Goal: Task Accomplishment & Management: Manage account settings

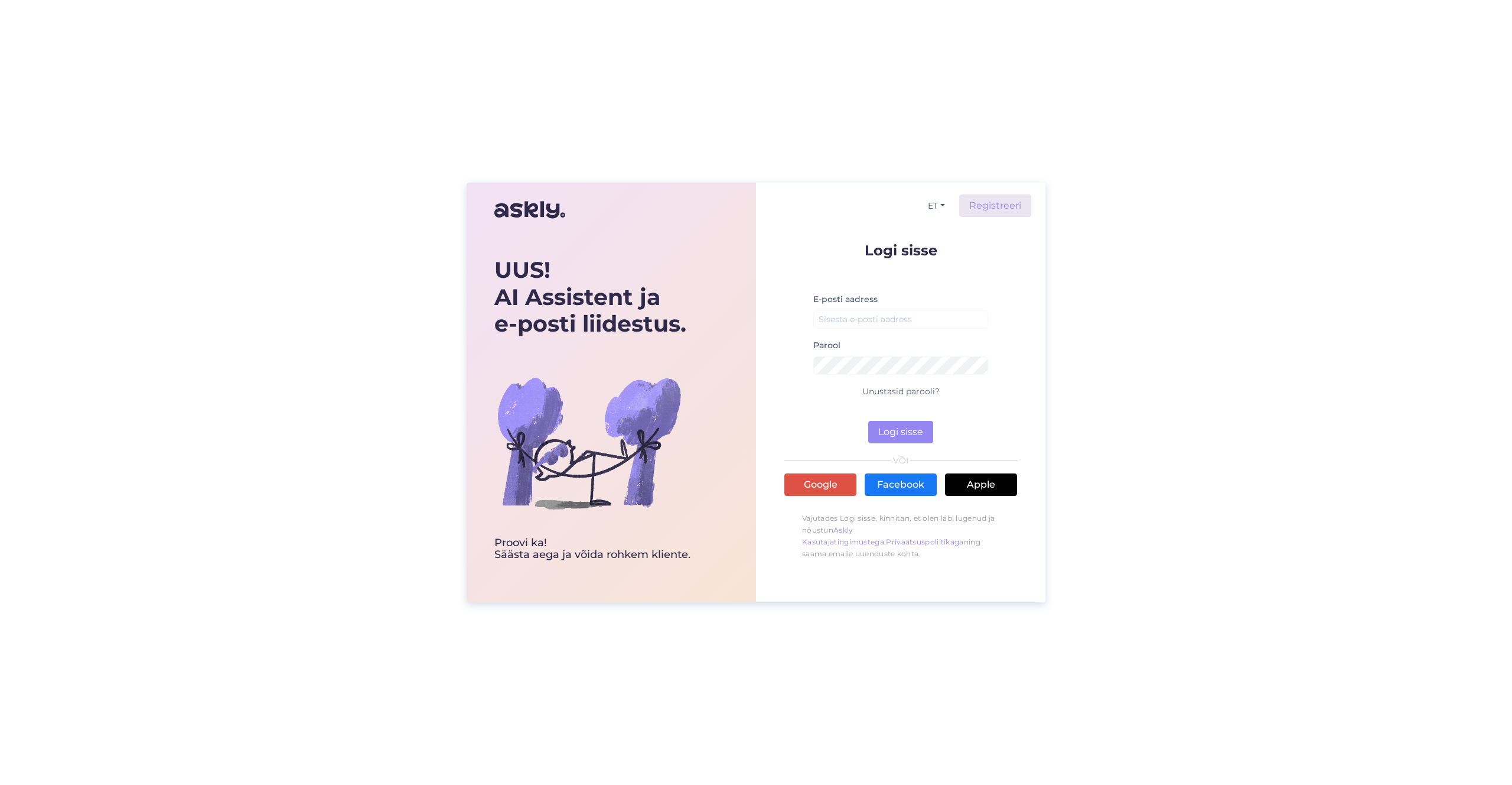
click at [896, 329] on div "E-posti aadress" at bounding box center [901, 314] width 175 height 46
click at [896, 320] on input "email" at bounding box center [901, 319] width 175 height 18
type input "[EMAIL_ADDRESS][DOMAIN_NAME]"
click at [869, 421] on button "Logi sisse" at bounding box center [901, 432] width 65 height 23
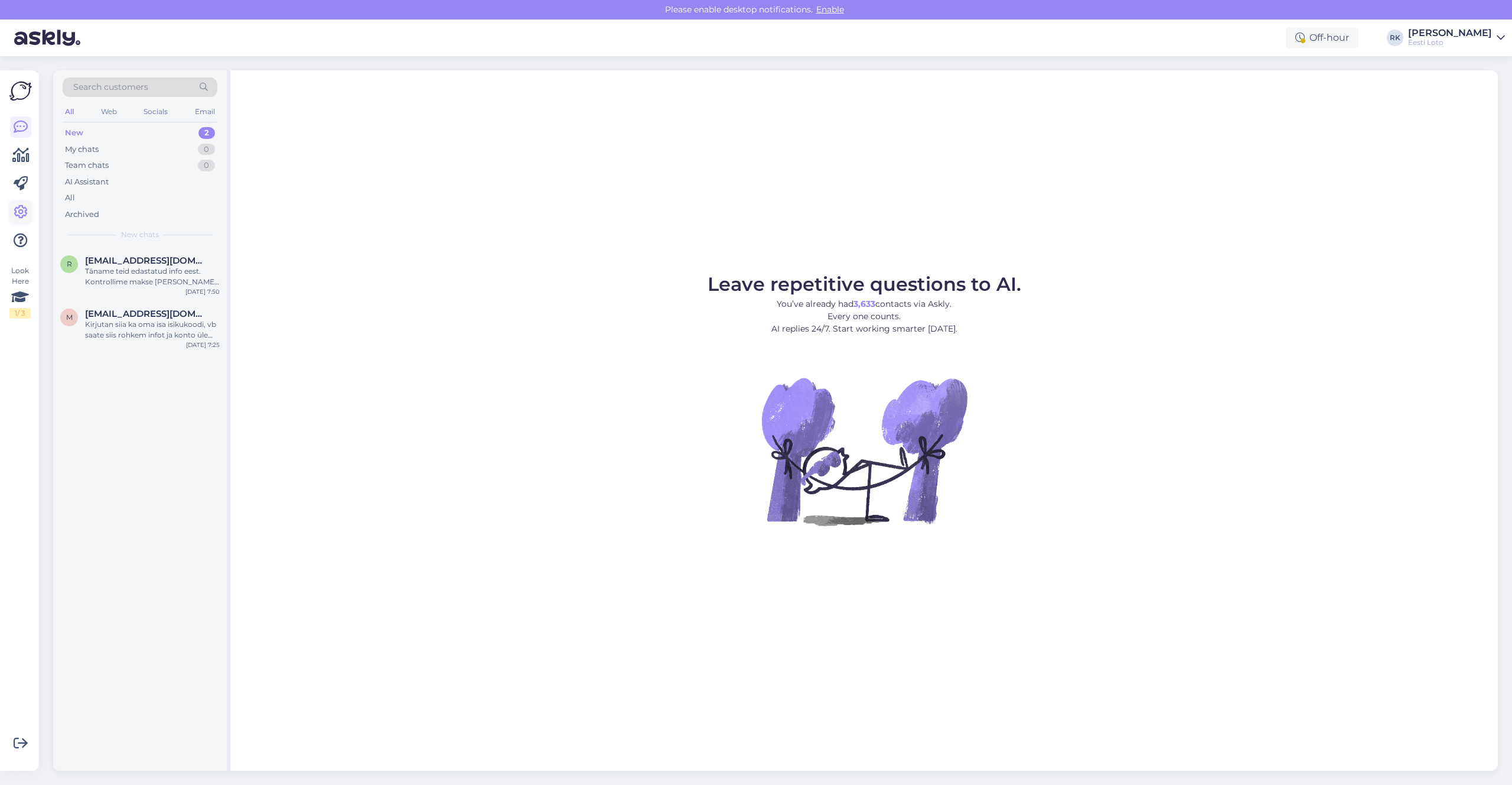
click at [20, 214] on icon at bounding box center [21, 212] width 14 height 14
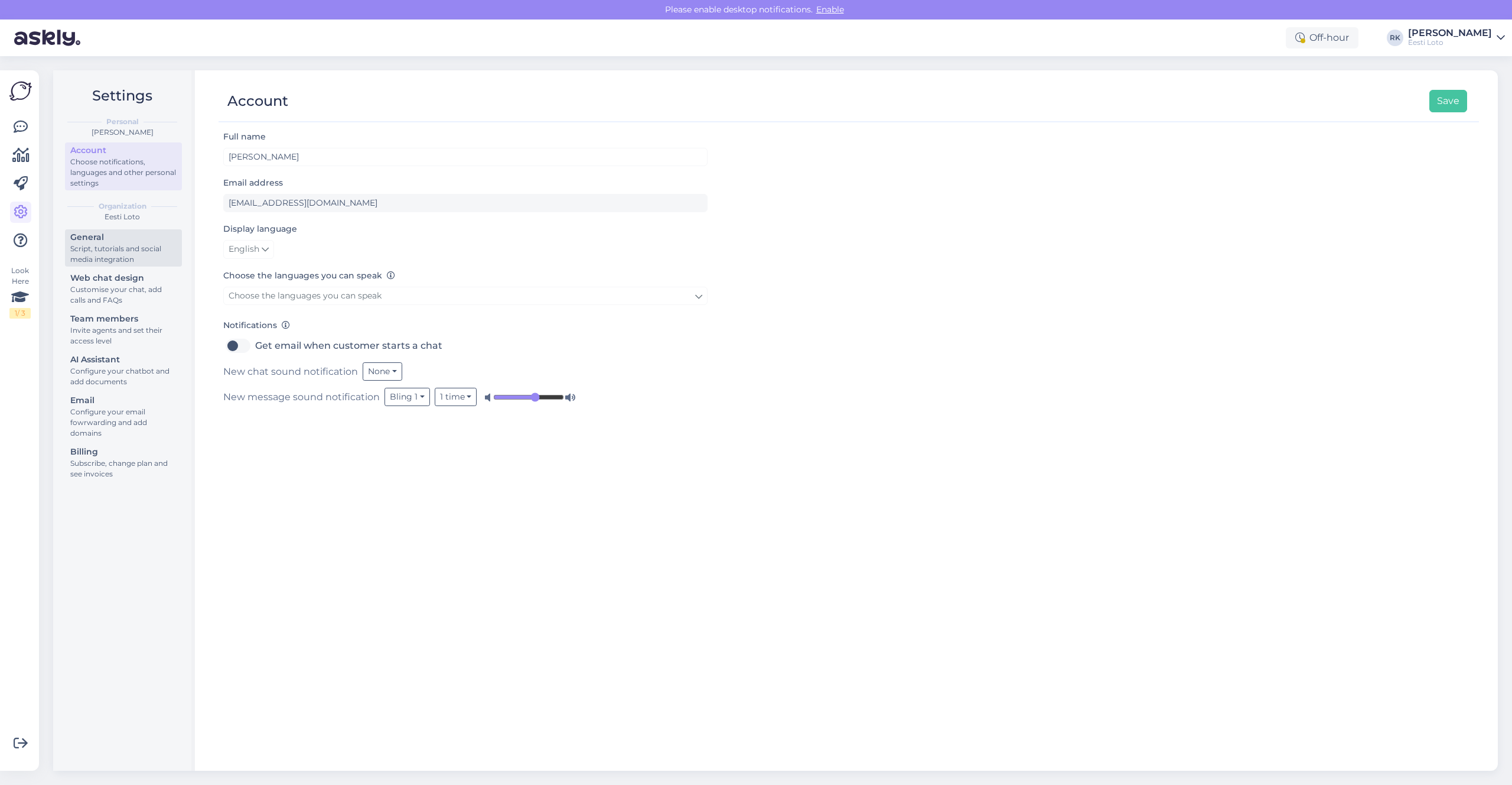
click at [117, 254] on div "Script, tutorials and social media integration" at bounding box center [124, 254] width 107 height 22
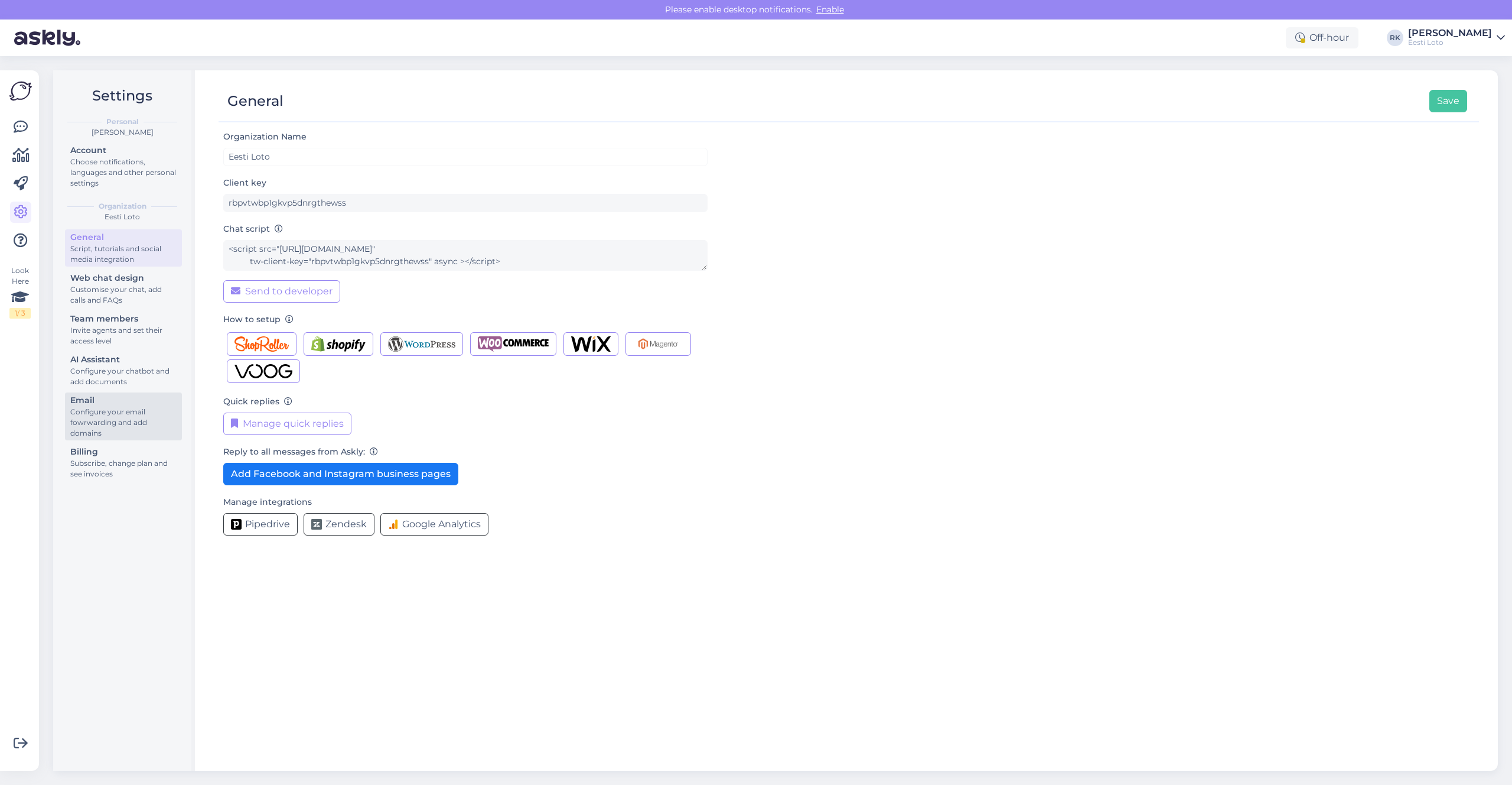
click at [111, 430] on div "Configure your email fowrwarding and add domains" at bounding box center [124, 422] width 107 height 32
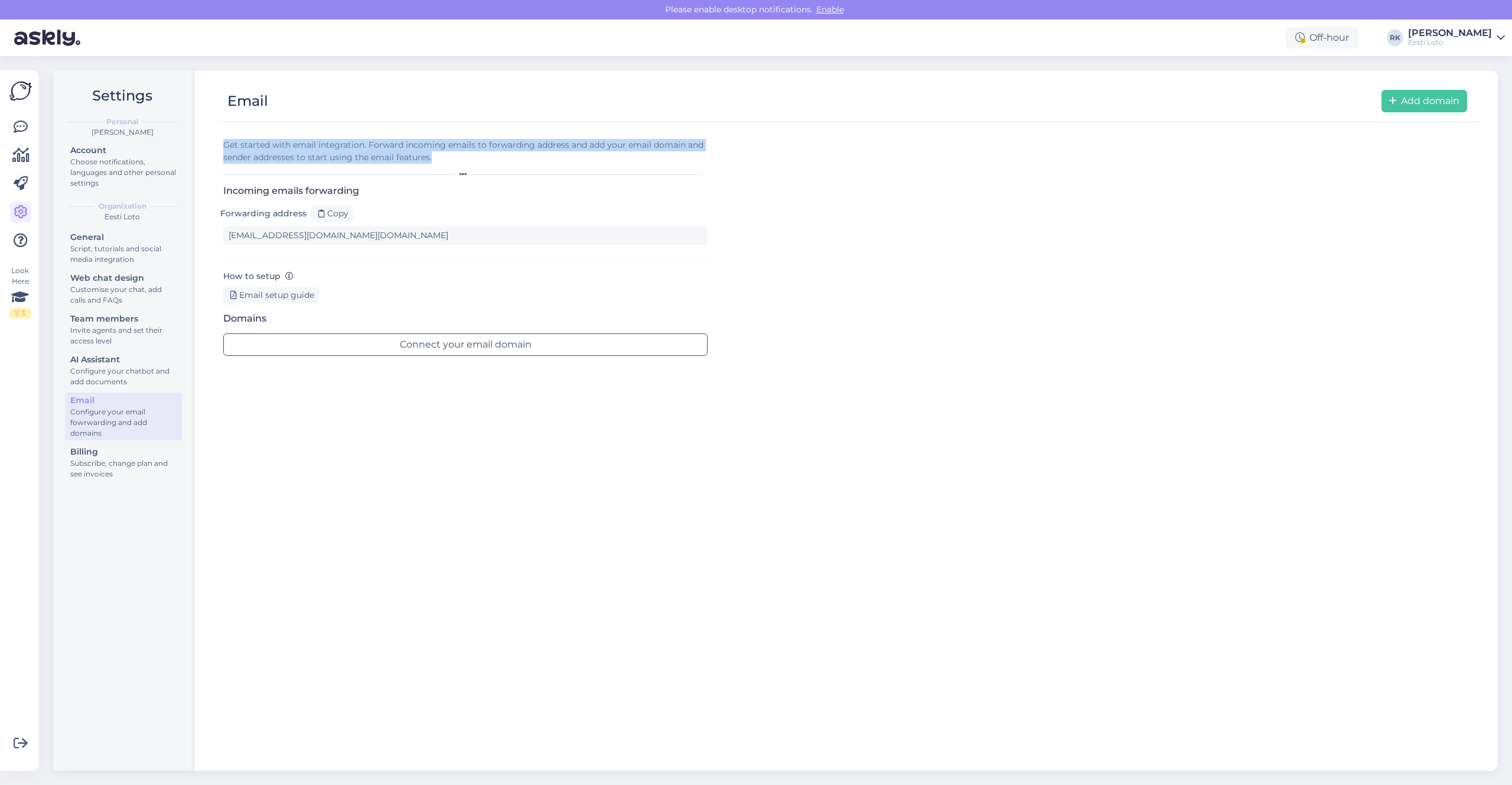
drag, startPoint x: 433, startPoint y: 157, endPoint x: 223, endPoint y: 148, distance: 210.2
click at [223, 148] on div "Get started with email integration. Forward incoming emails to forwarding addre…" at bounding box center [465, 151] width 484 height 24
click at [113, 177] on div "Choose notifications, languages and other personal settings" at bounding box center [124, 172] width 107 height 32
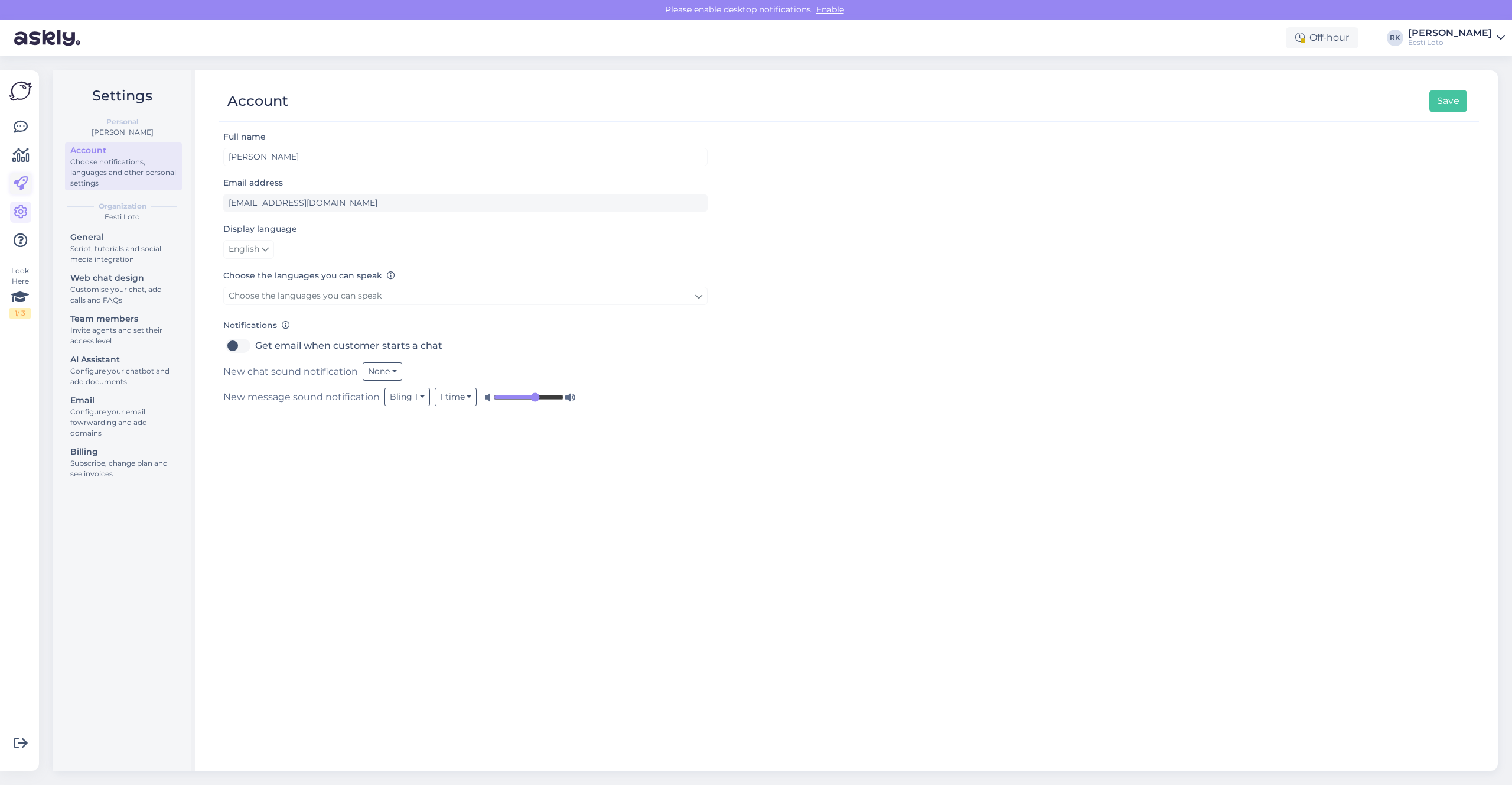
click at [23, 183] on icon at bounding box center [21, 184] width 14 height 14
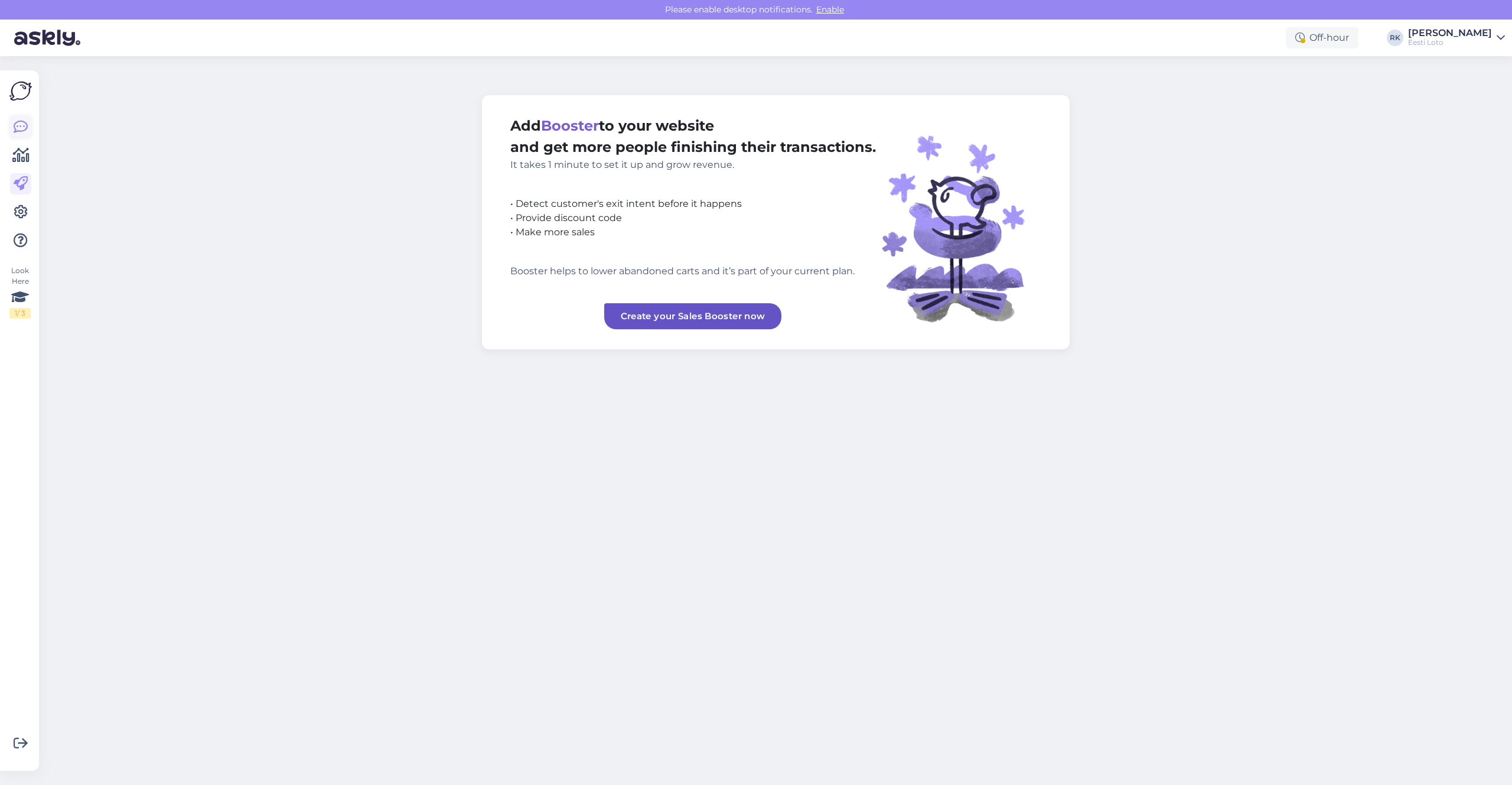
click at [28, 121] on link at bounding box center [21, 127] width 22 height 22
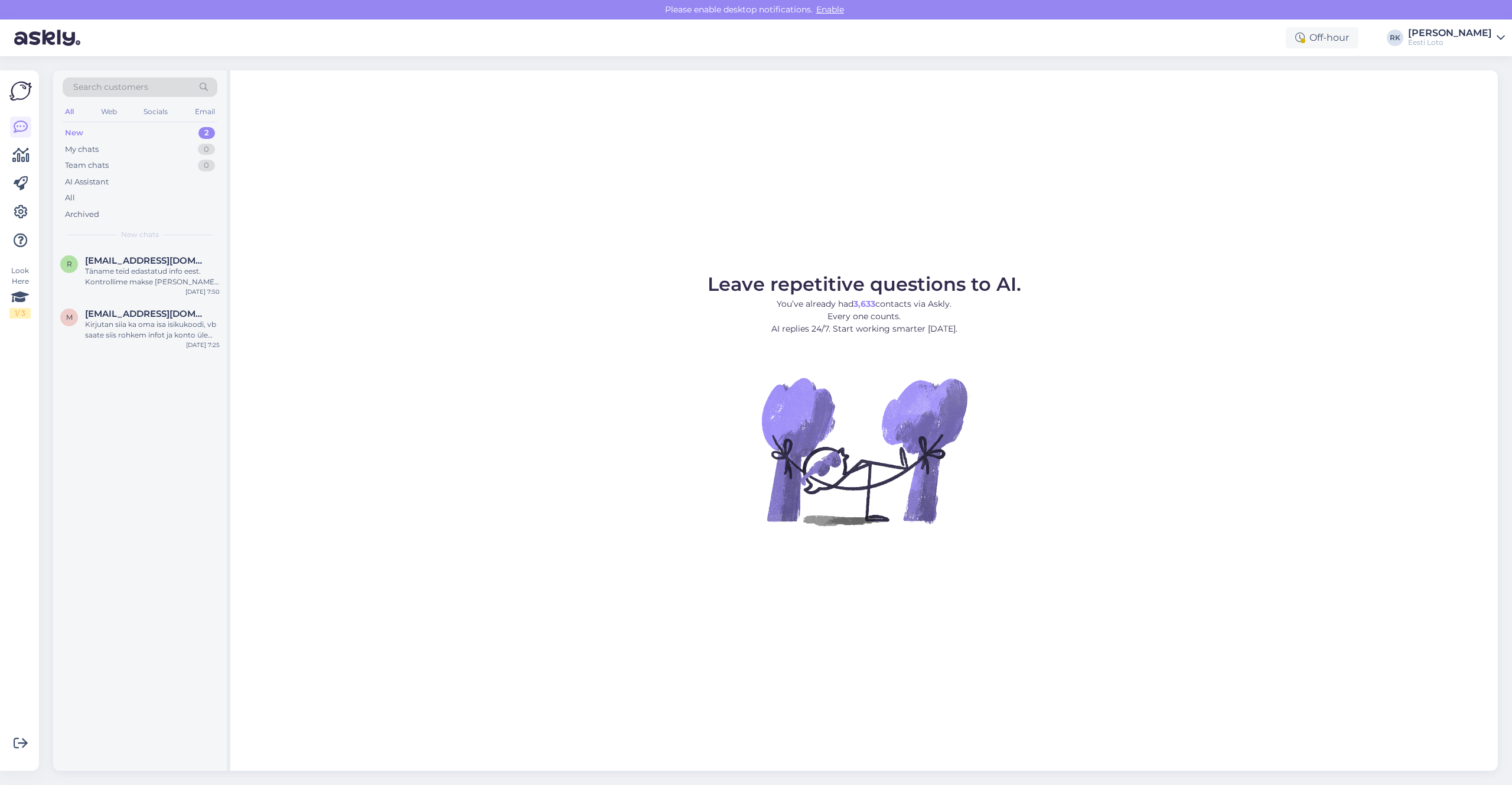
click at [23, 95] on img at bounding box center [20, 90] width 23 height 23
click at [22, 172] on div at bounding box center [21, 183] width 22 height 135
click at [23, 189] on icon at bounding box center [21, 184] width 14 height 14
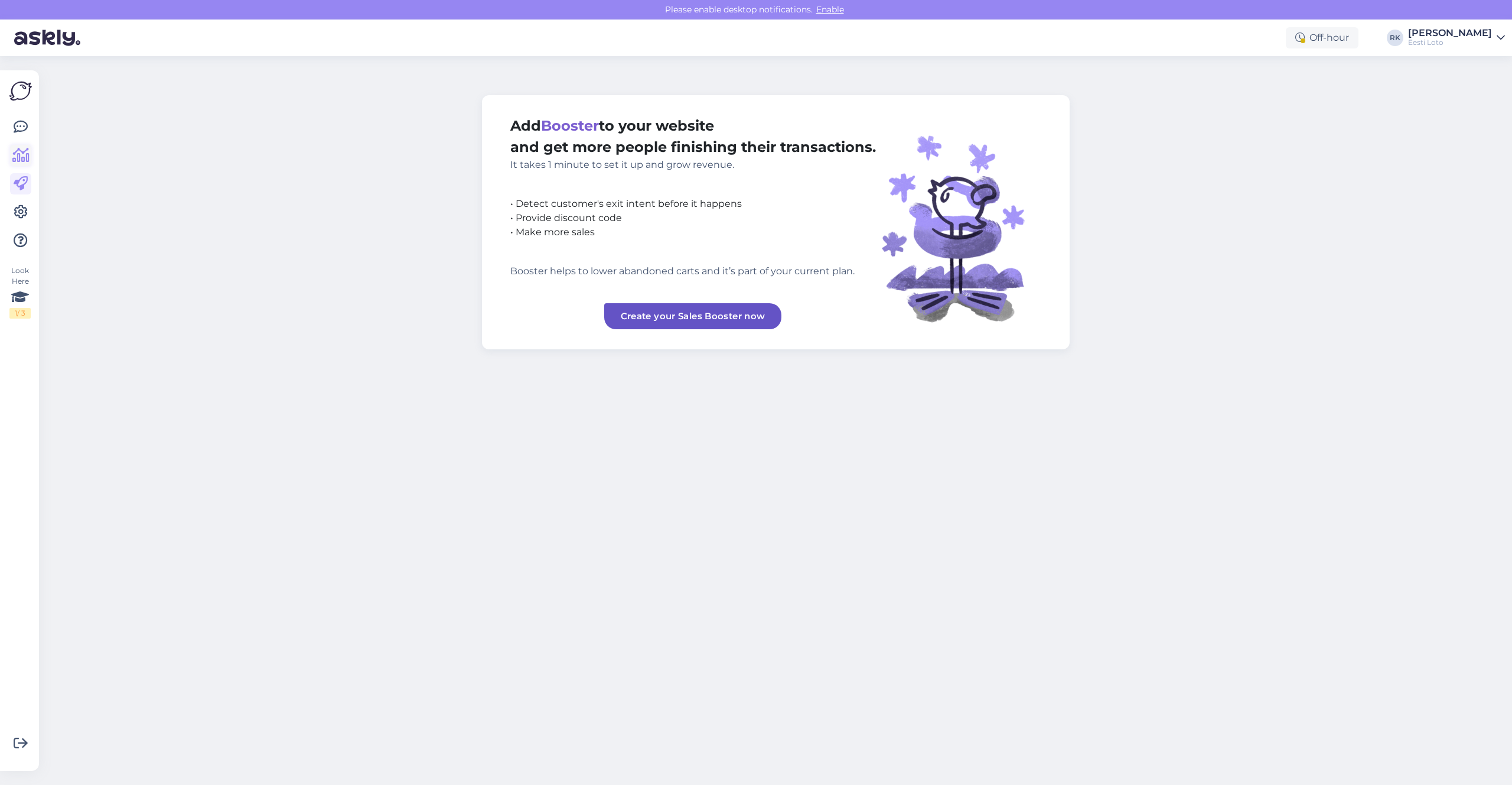
click at [23, 151] on icon at bounding box center [21, 155] width 17 height 14
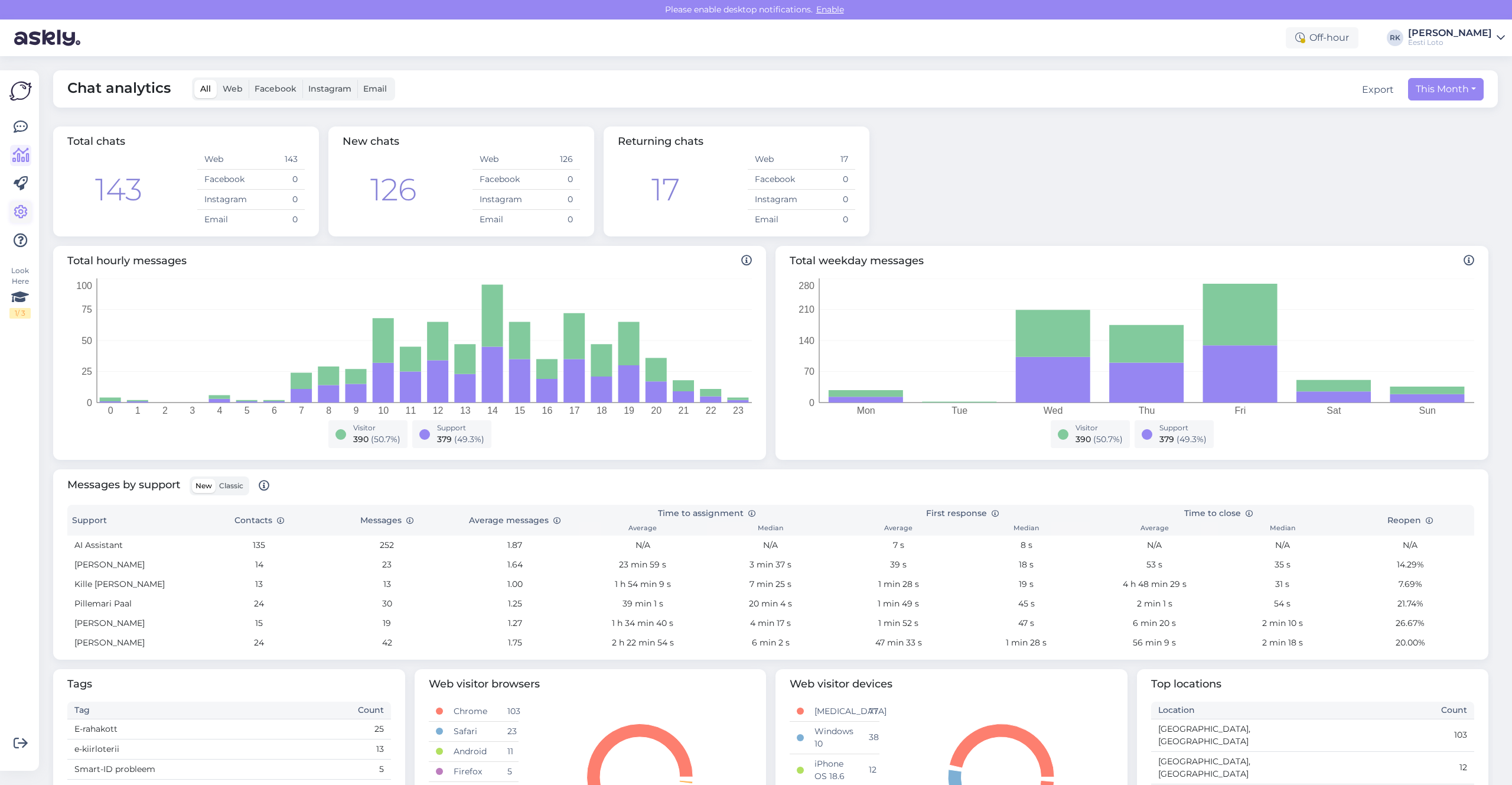
click at [18, 209] on icon at bounding box center [21, 212] width 14 height 14
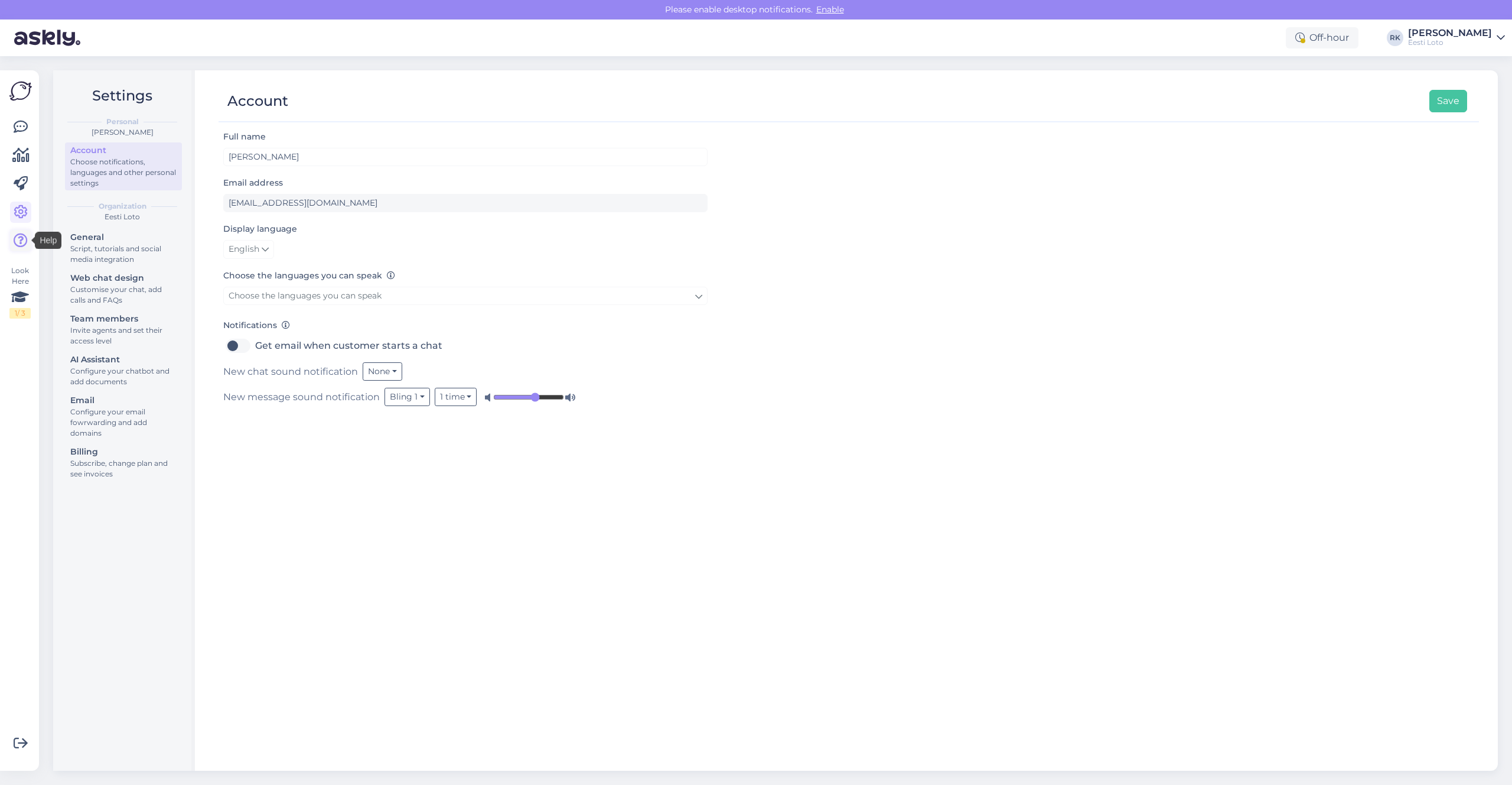
click at [21, 240] on icon at bounding box center [21, 240] width 14 height 14
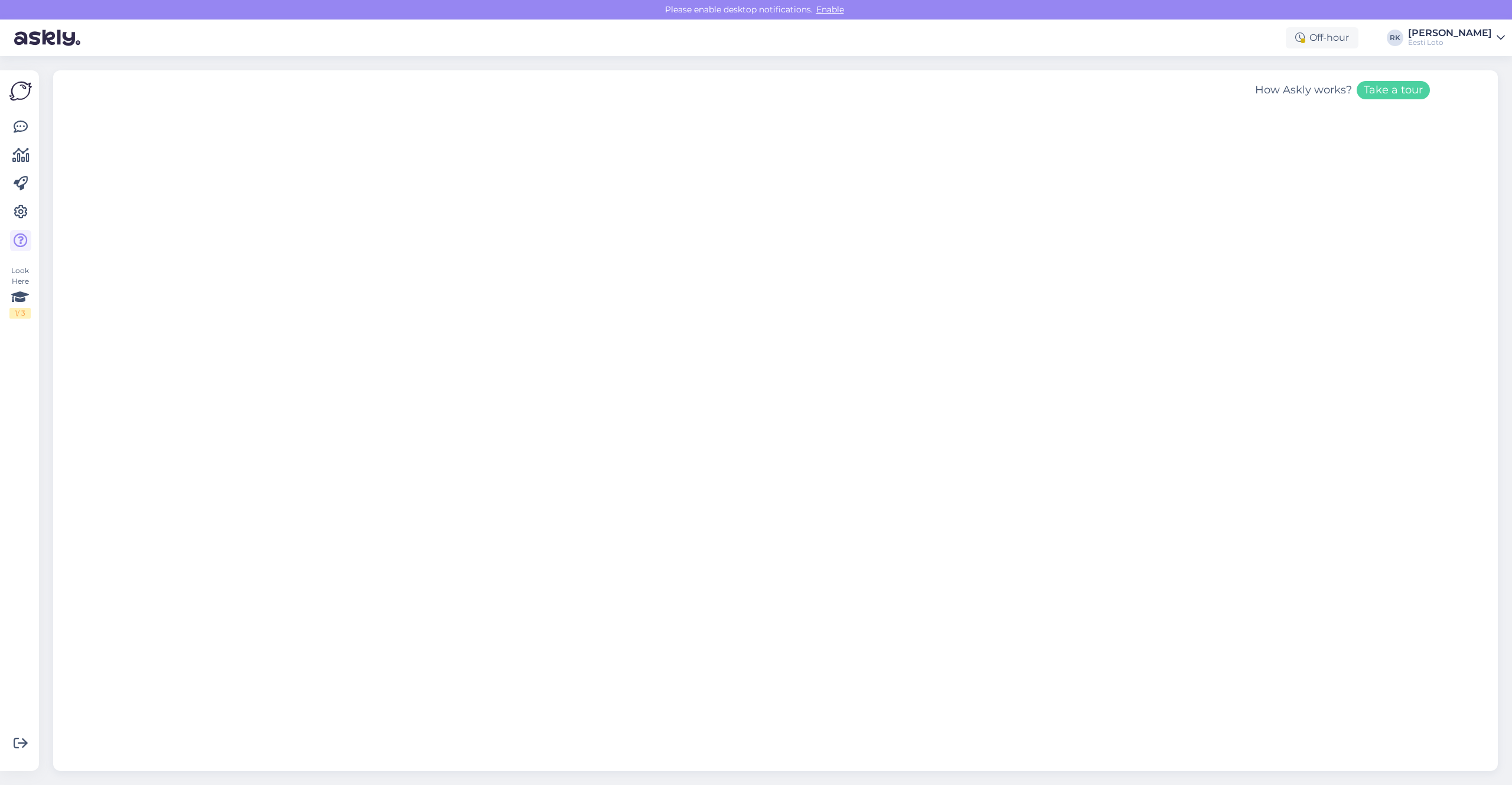
click at [14, 198] on div at bounding box center [21, 183] width 22 height 135
click at [18, 162] on icon at bounding box center [21, 155] width 17 height 14
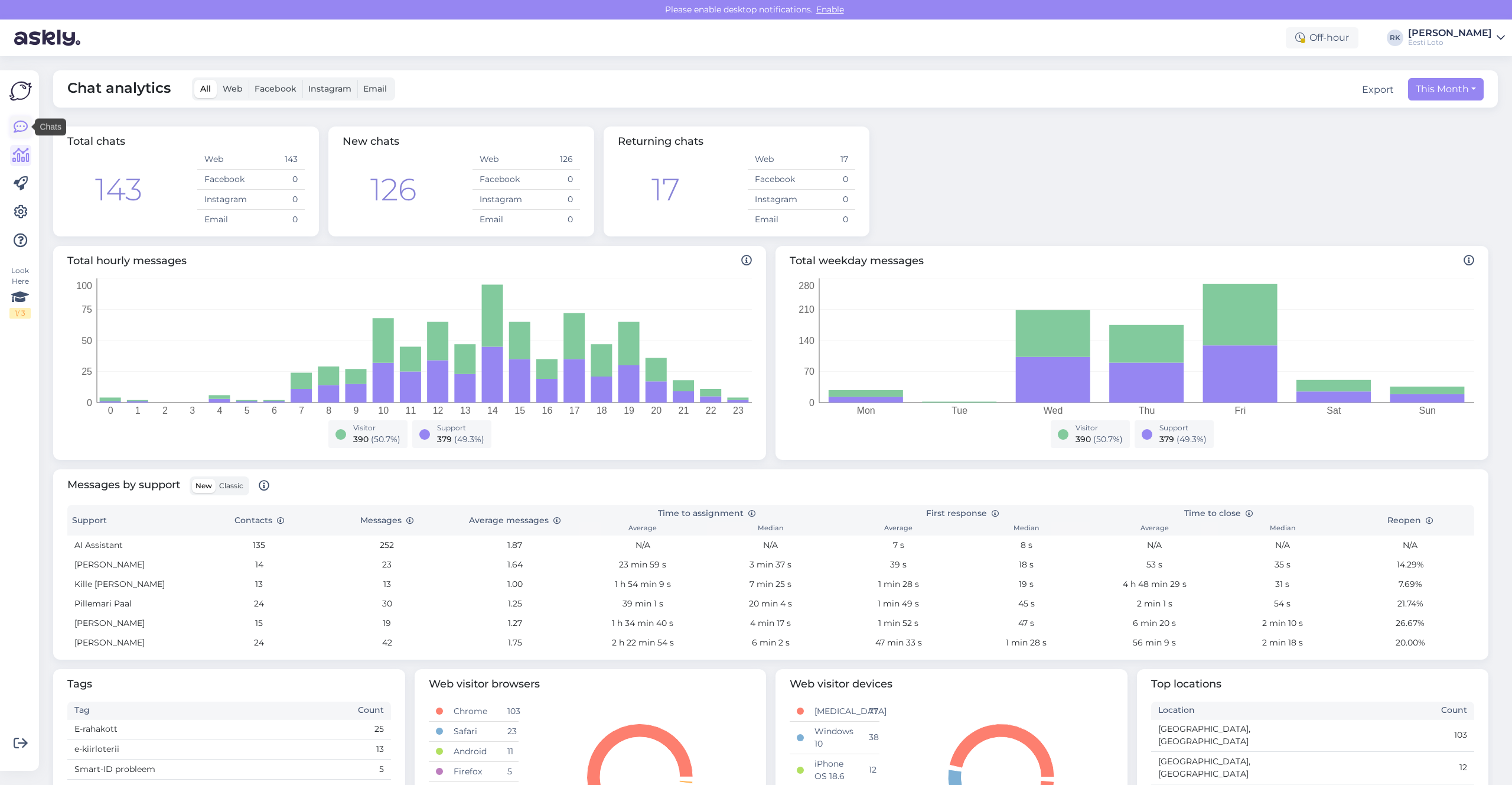
click at [21, 127] on icon at bounding box center [21, 127] width 14 height 14
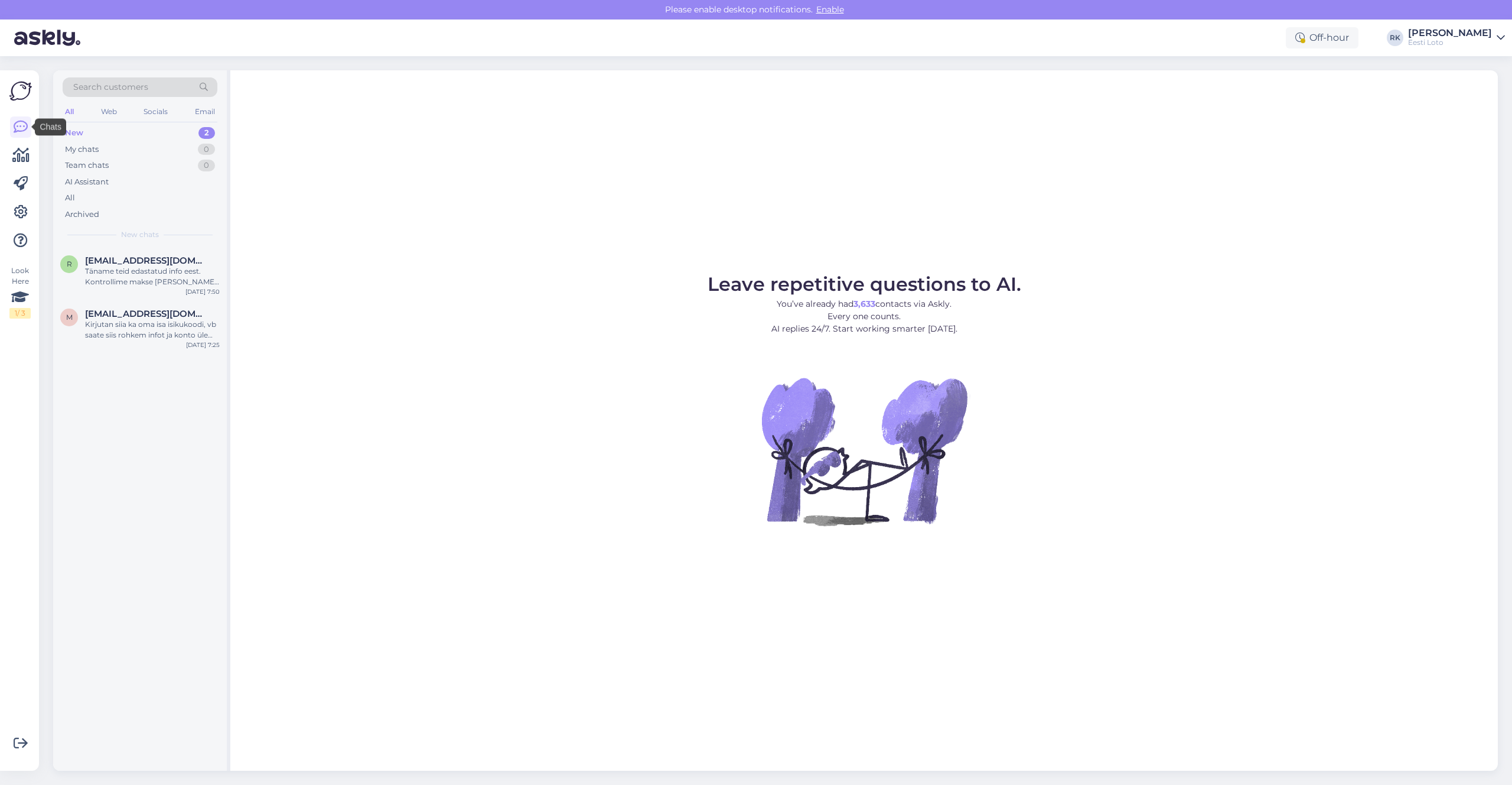
click at [28, 100] on img at bounding box center [20, 90] width 23 height 23
click at [23, 89] on img at bounding box center [20, 90] width 23 height 23
click at [34, 161] on div "Look Here 1 / 3 Get more Your checklist to get more value from Askly. Close Con…" at bounding box center [19, 420] width 39 height 700
click at [24, 161] on icon at bounding box center [21, 155] width 17 height 14
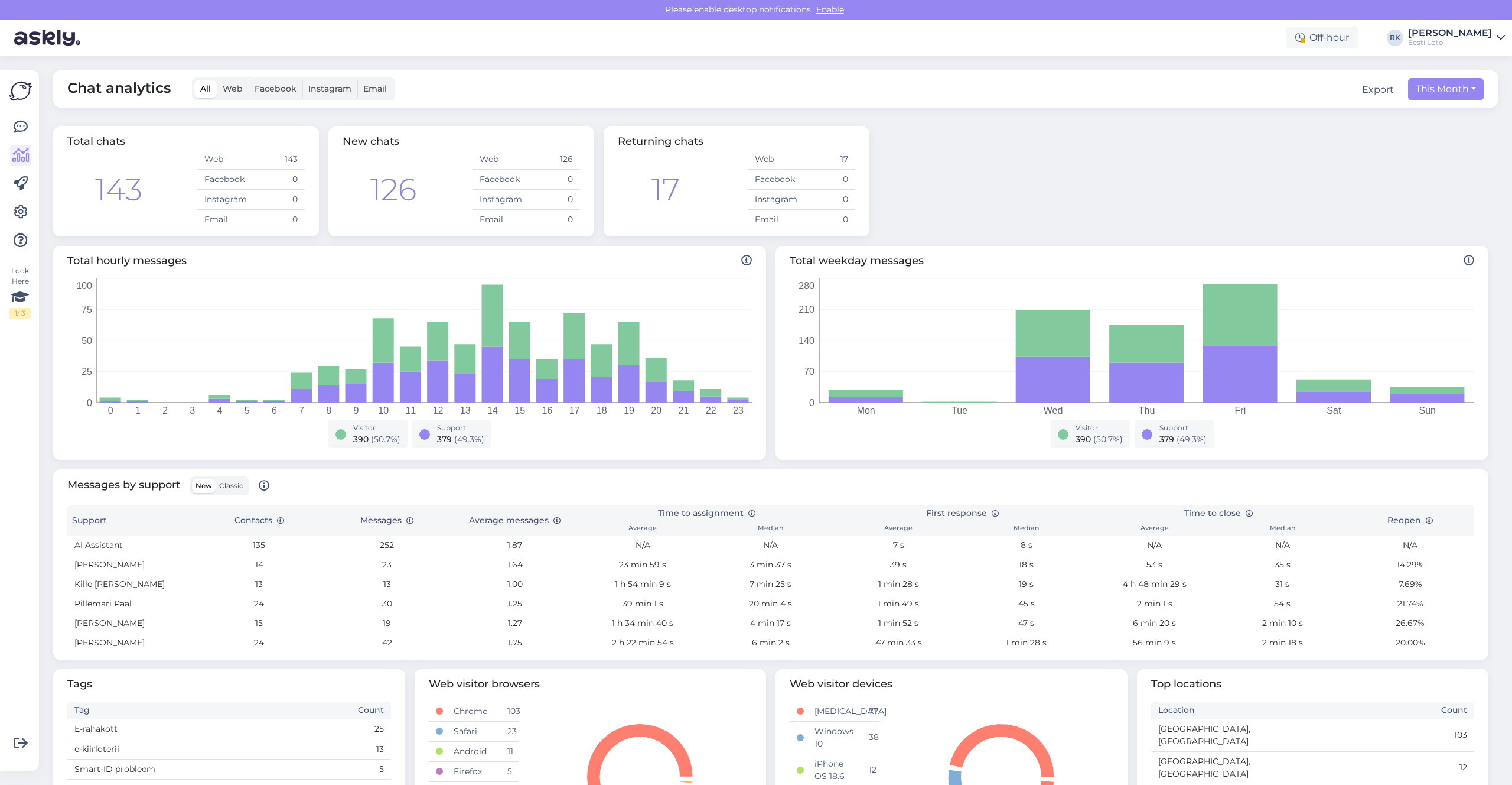
click at [17, 194] on div at bounding box center [21, 183] width 22 height 135
click at [18, 180] on icon at bounding box center [21, 184] width 14 height 14
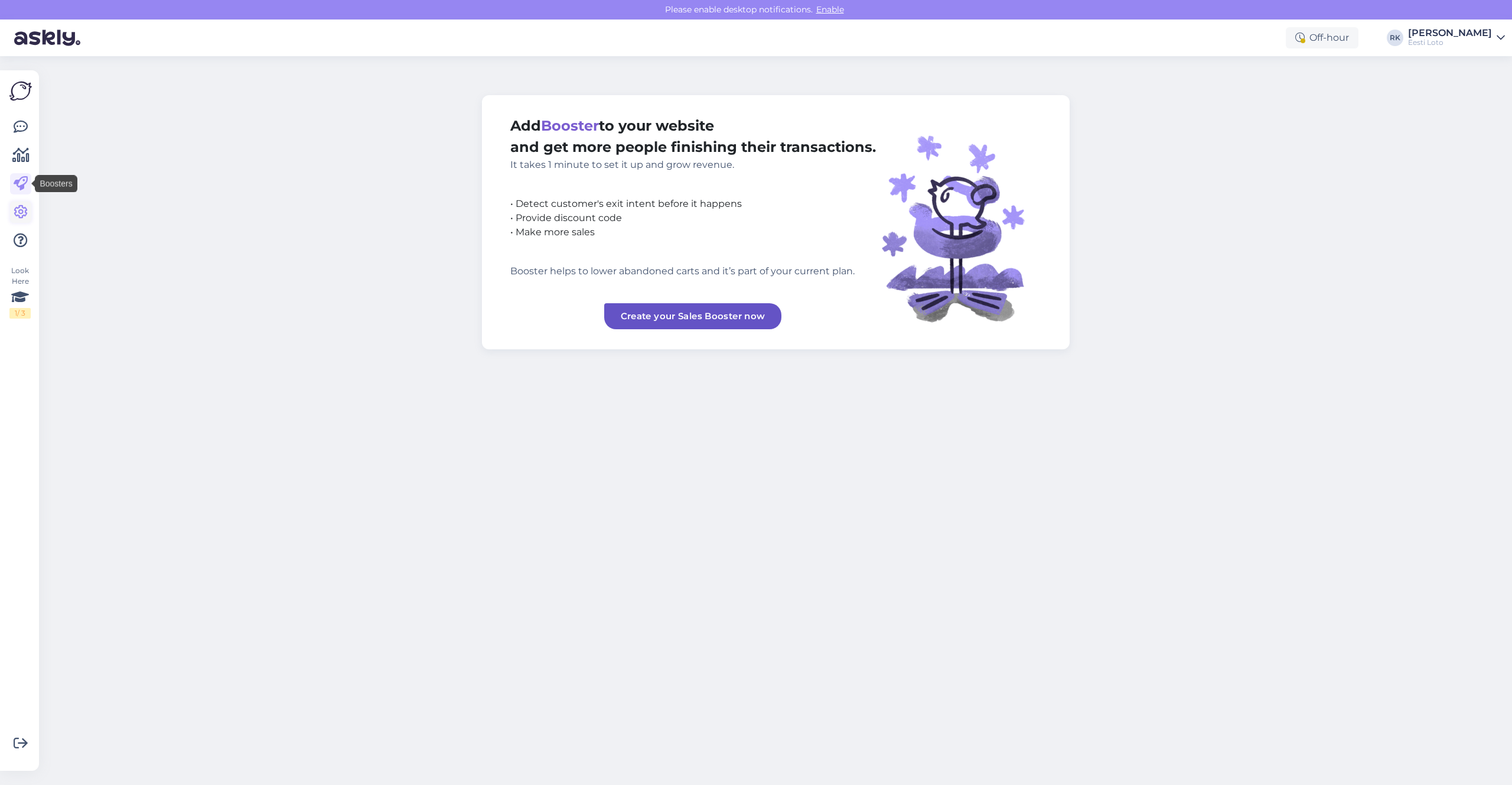
click at [19, 211] on icon at bounding box center [21, 212] width 14 height 14
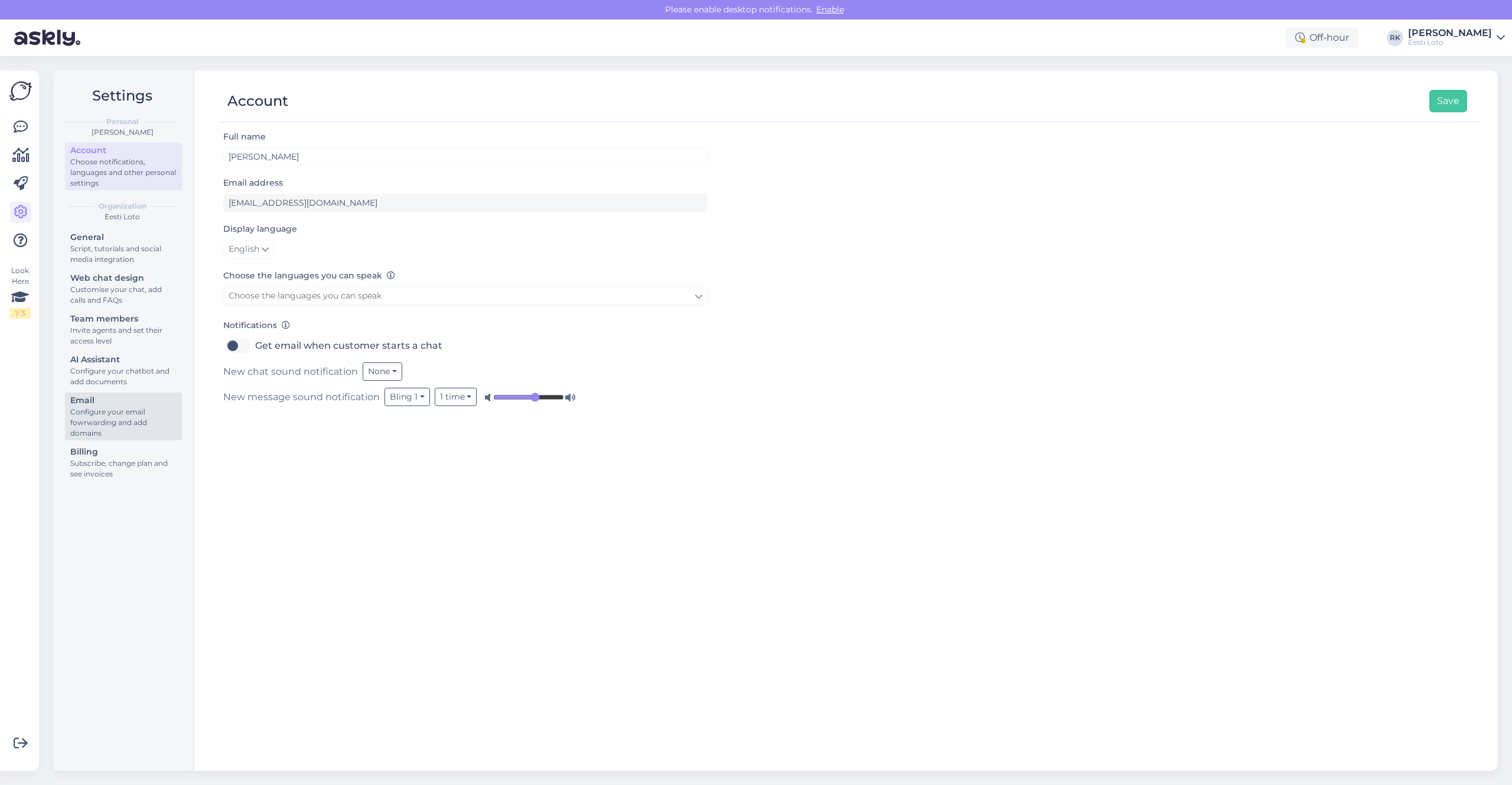
click at [126, 418] on div "Configure your email fowrwarding and add domains" at bounding box center [124, 422] width 107 height 32
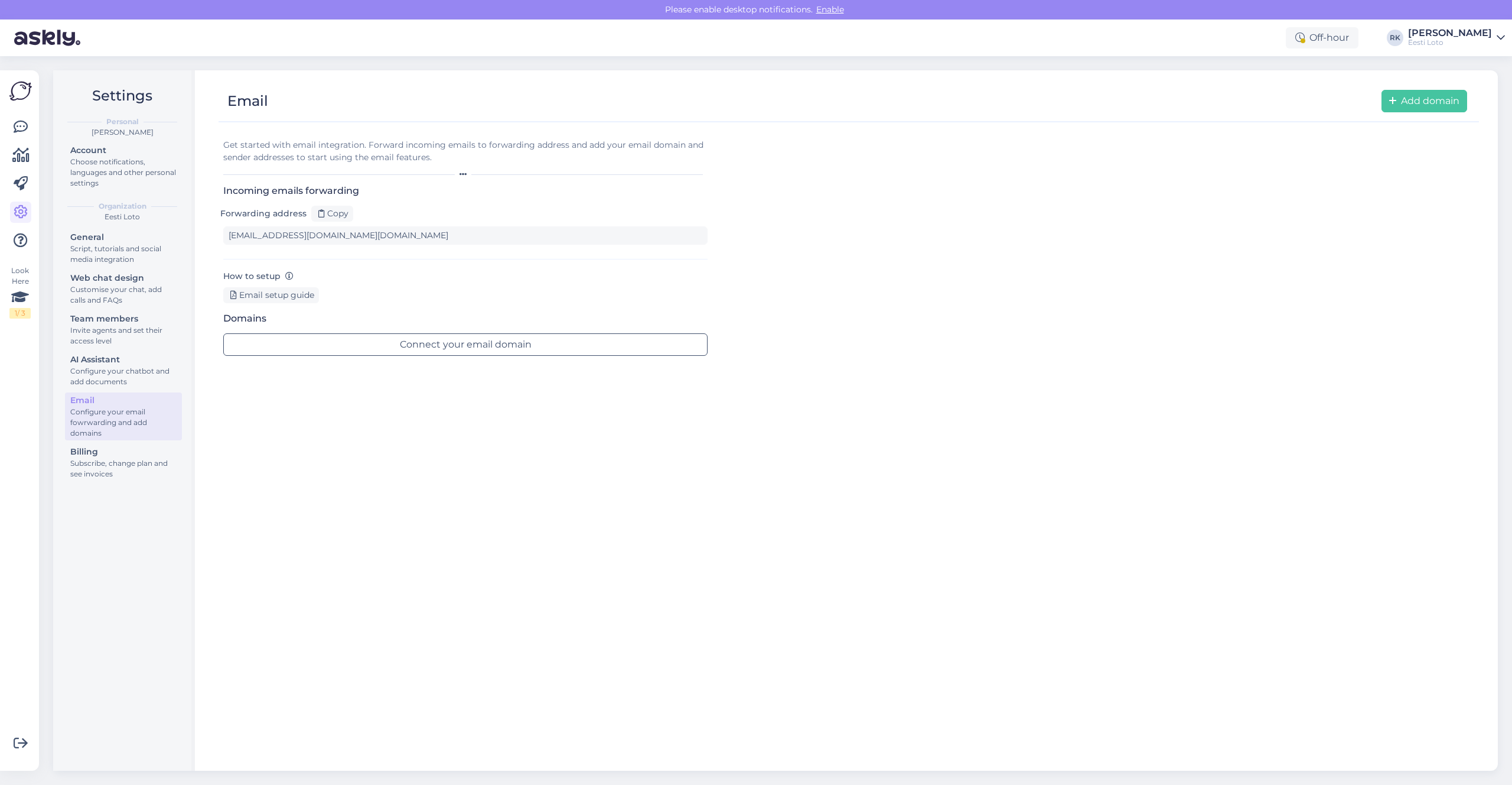
click at [597, 603] on div "Get started with email integration. Forward incoming emails to forwarding addre…" at bounding box center [849, 444] width 1261 height 631
click at [260, 303] on div "Email setup guide" at bounding box center [271, 295] width 96 height 16
click at [273, 294] on div "Email setup guide" at bounding box center [271, 295] width 96 height 16
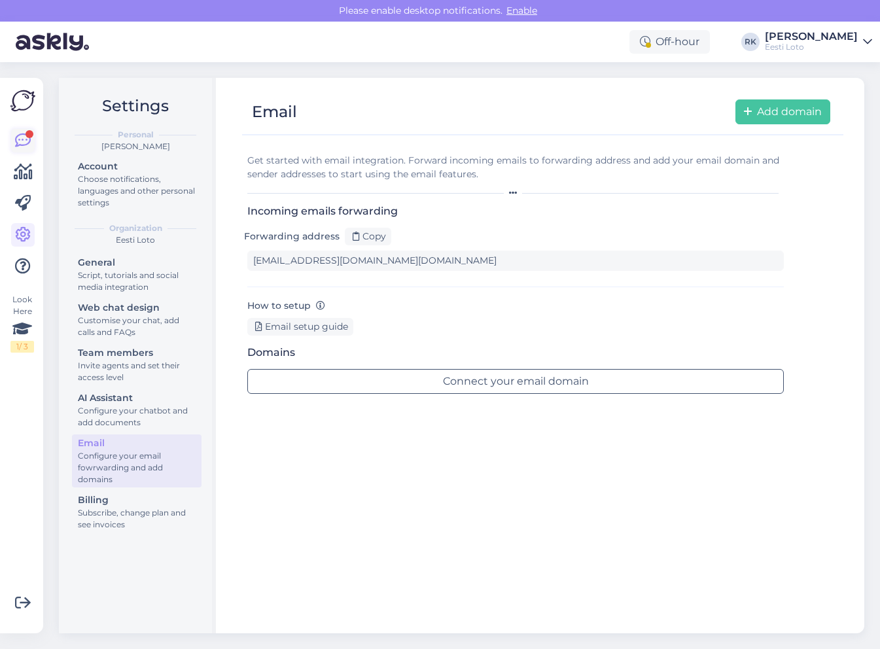
click at [18, 130] on link at bounding box center [23, 141] width 24 height 24
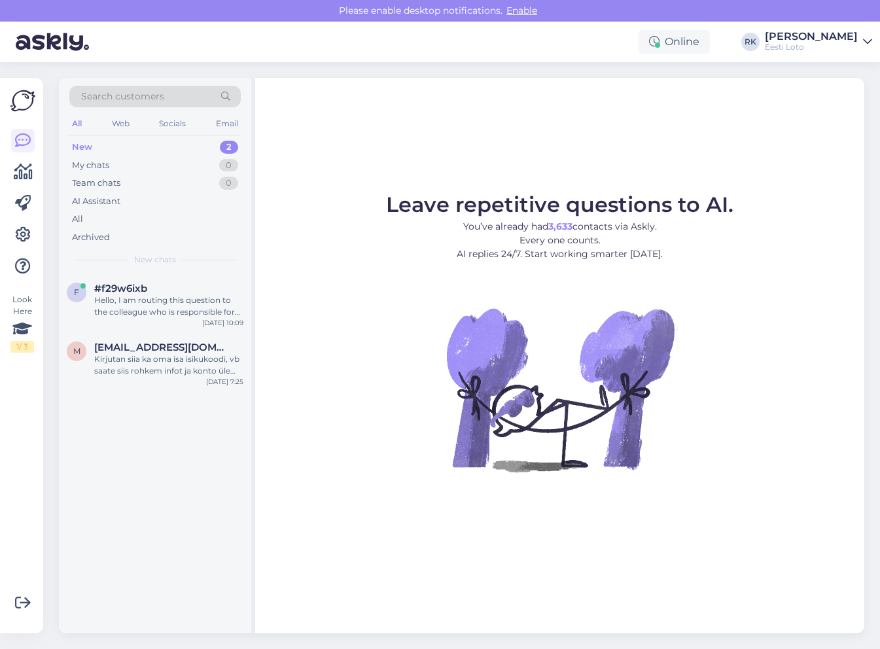
click at [23, 99] on img at bounding box center [22, 100] width 25 height 25
click at [20, 90] on img at bounding box center [22, 100] width 25 height 25
click at [25, 177] on icon at bounding box center [23, 172] width 19 height 16
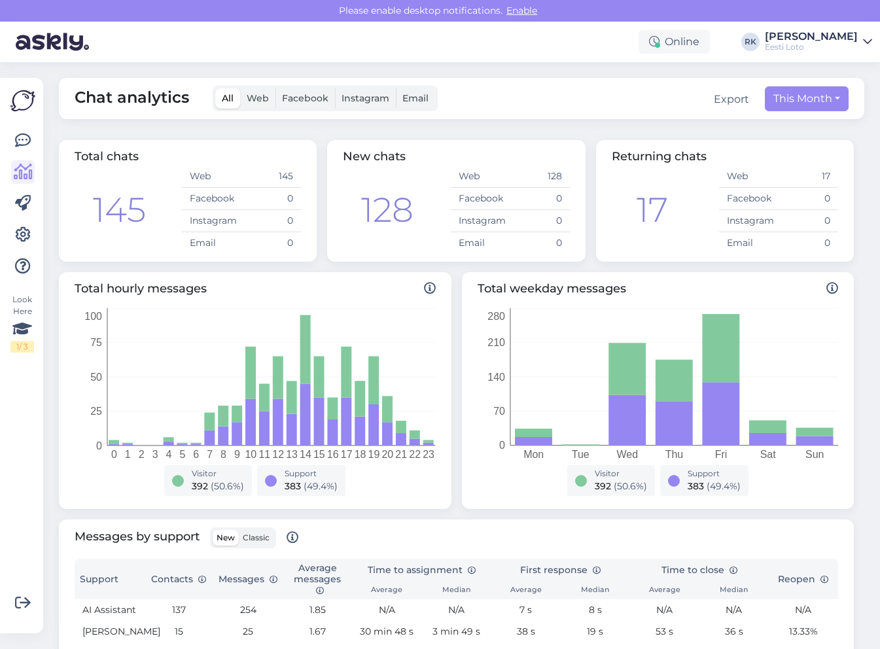
click at [356, 31] on div "Online [PERSON_NAME] [PERSON_NAME] Kaarneem Eesti Loto" at bounding box center [440, 42] width 880 height 41
click at [11, 136] on link at bounding box center [23, 141] width 24 height 24
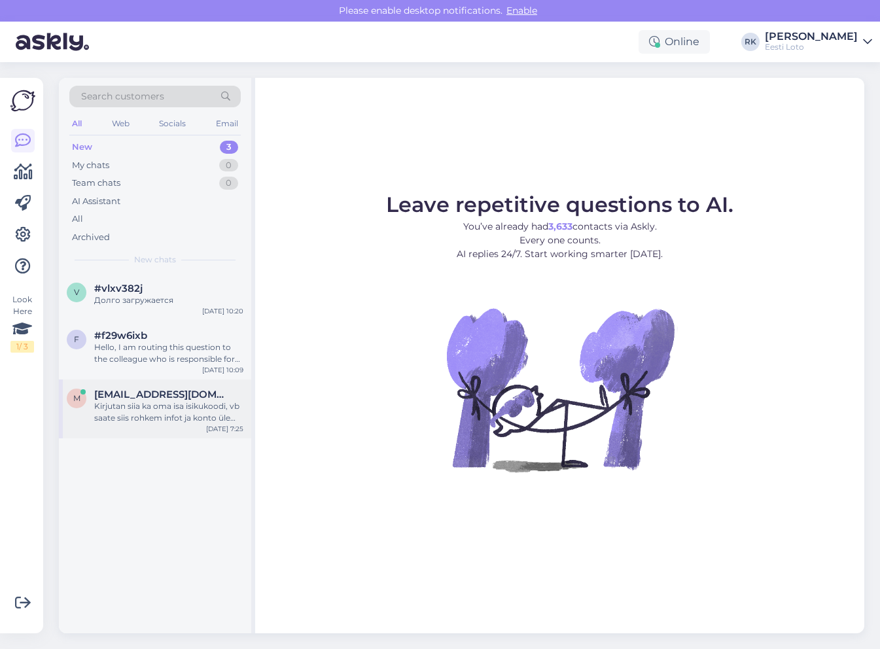
click at [161, 425] on div "m [EMAIL_ADDRESS][DOMAIN_NAME] Kirjutan siia ka oma isa isikukoodi, vb saate si…" at bounding box center [155, 408] width 192 height 59
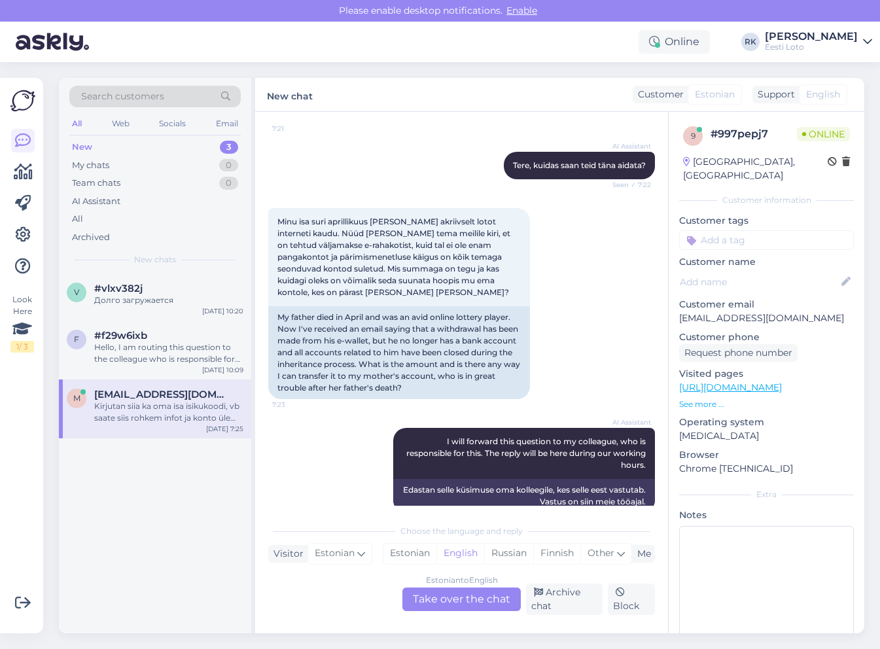
scroll to position [256, 0]
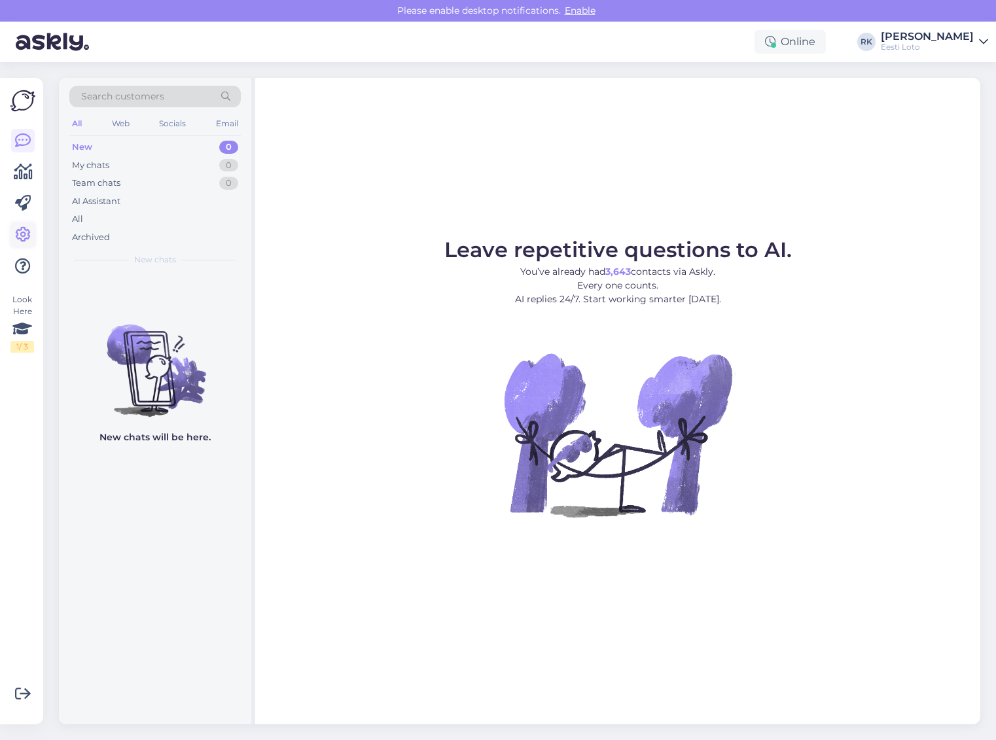
click at [27, 231] on icon at bounding box center [23, 235] width 16 height 16
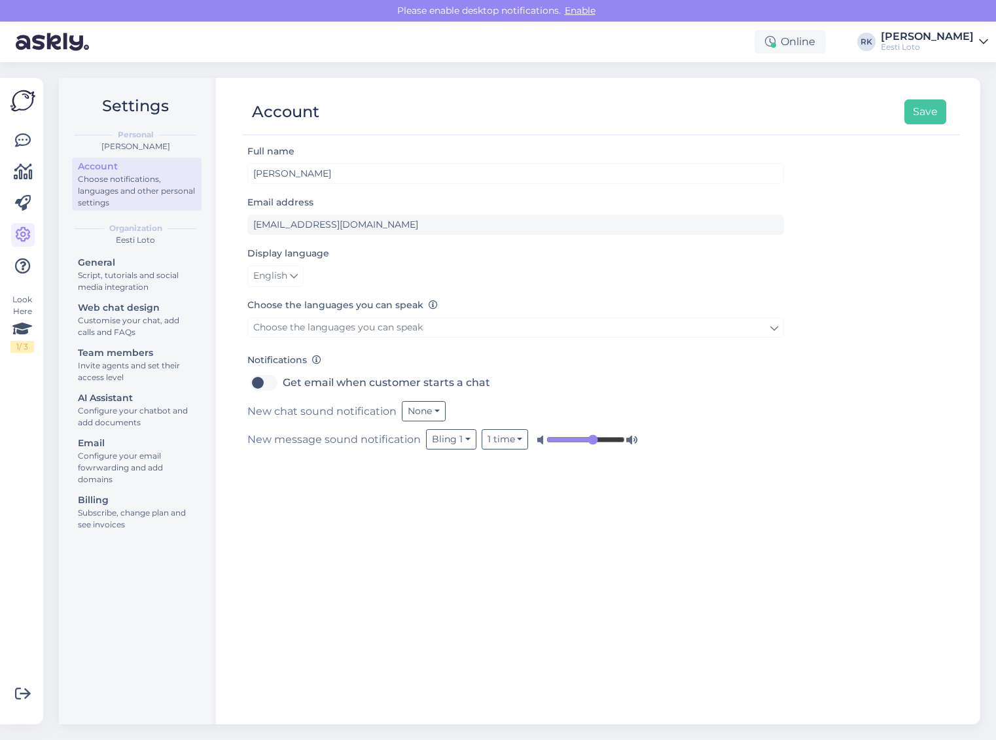
click at [869, 29] on div "Online [PERSON_NAME] [PERSON_NAME] Kaarneem Eesti Loto" at bounding box center [498, 42] width 996 height 41
click at [880, 44] on div "Eesti Loto" at bounding box center [926, 47] width 93 height 10
click at [419, 651] on div "Full name Ragnar Leon Sonny Kaarneem Email address ragnar.kaarneem@eestiloto.ee…" at bounding box center [600, 427] width 717 height 569
click at [124, 470] on div "Configure your email fowrwarding and add domains" at bounding box center [137, 467] width 118 height 35
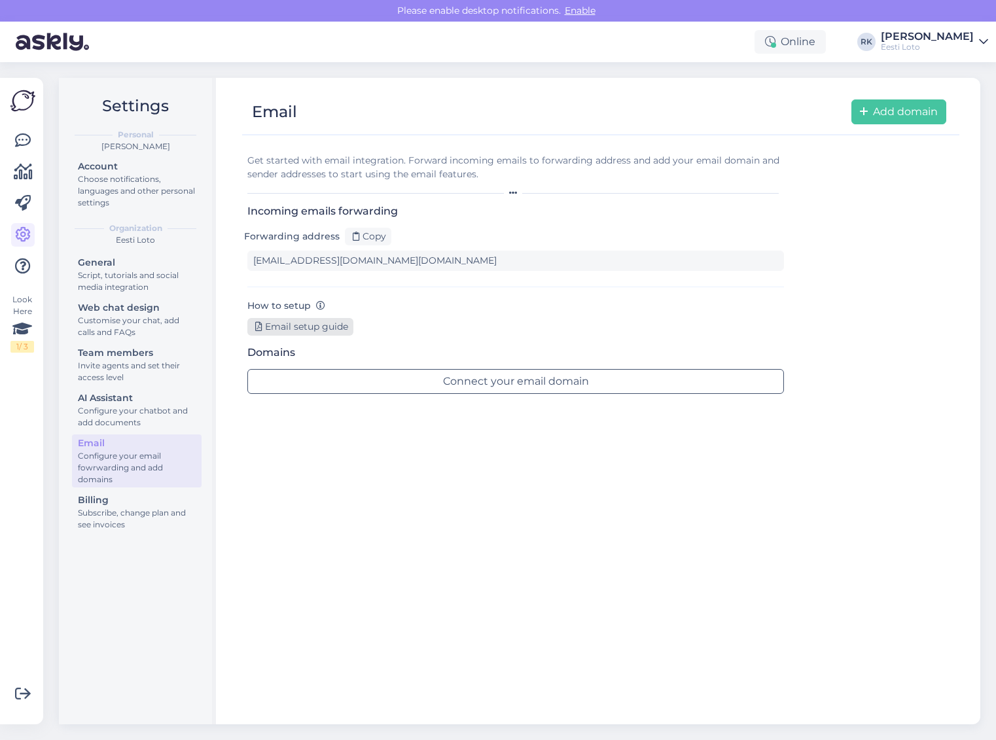
click at [316, 327] on div "Email setup guide" at bounding box center [300, 327] width 106 height 18
click at [467, 547] on div "Get started with email integration. Forward incoming emails to forwarding addre…" at bounding box center [600, 427] width 717 height 569
click at [372, 231] on div "Copy" at bounding box center [368, 237] width 46 height 18
click at [905, 107] on button "Add domain" at bounding box center [898, 111] width 95 height 25
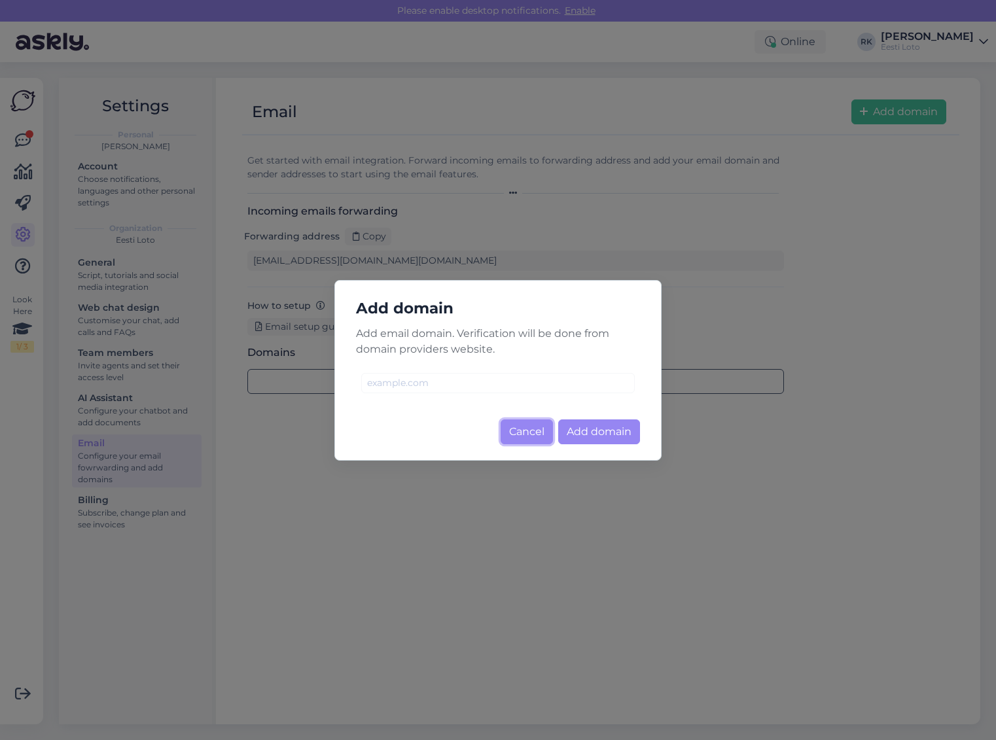
click at [515, 433] on button "Cancel" at bounding box center [526, 431] width 52 height 25
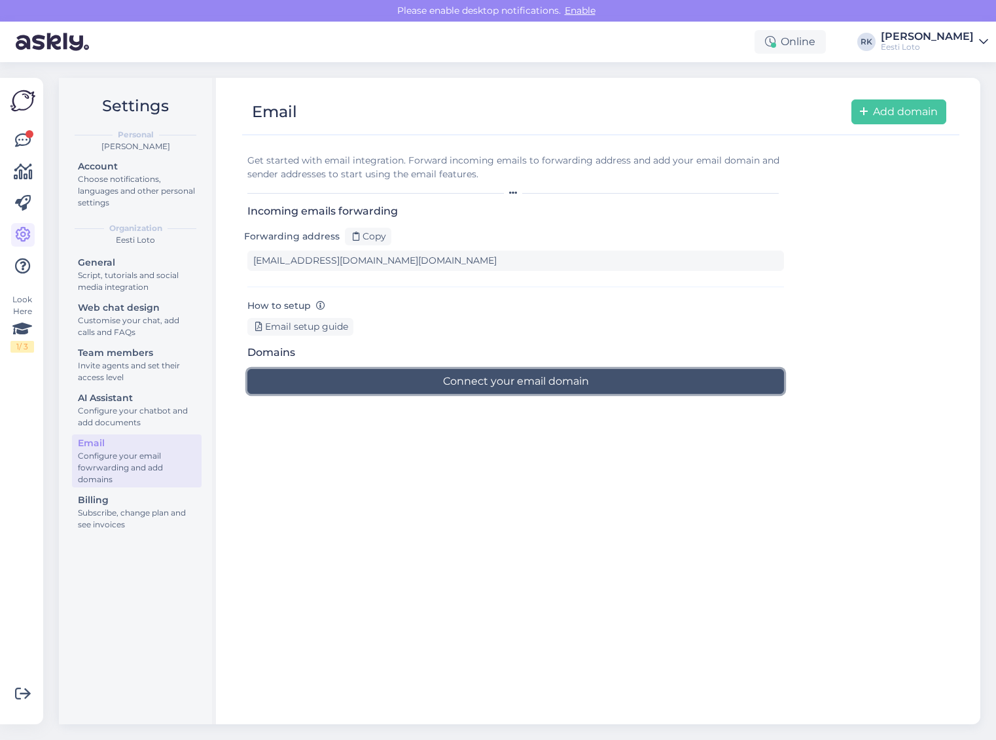
click at [547, 385] on button "Connect your email domain" at bounding box center [515, 381] width 536 height 25
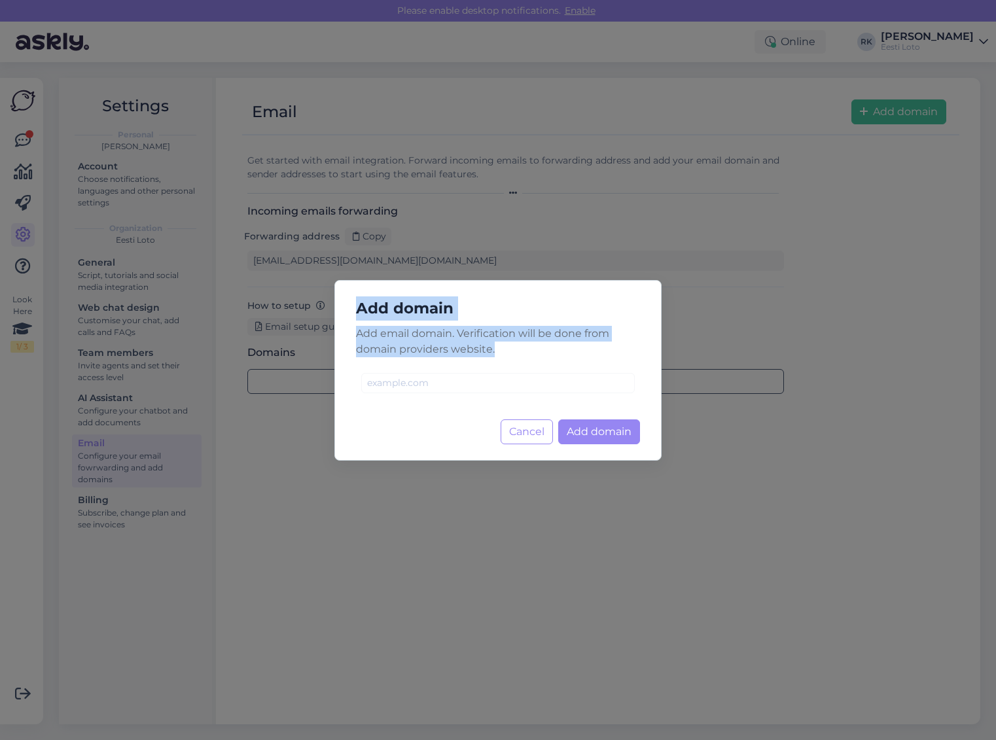
drag, startPoint x: 497, startPoint y: 349, endPoint x: 358, endPoint y: 314, distance: 143.1
click at [358, 315] on div "Add domain Add email domain. Verification will be done from domain providers we…" at bounding box center [497, 370] width 327 height 181
copy div "Add domain Add email domain. Verification will be done from domain providers we…"
click at [504, 434] on button "Cancel" at bounding box center [526, 431] width 52 height 25
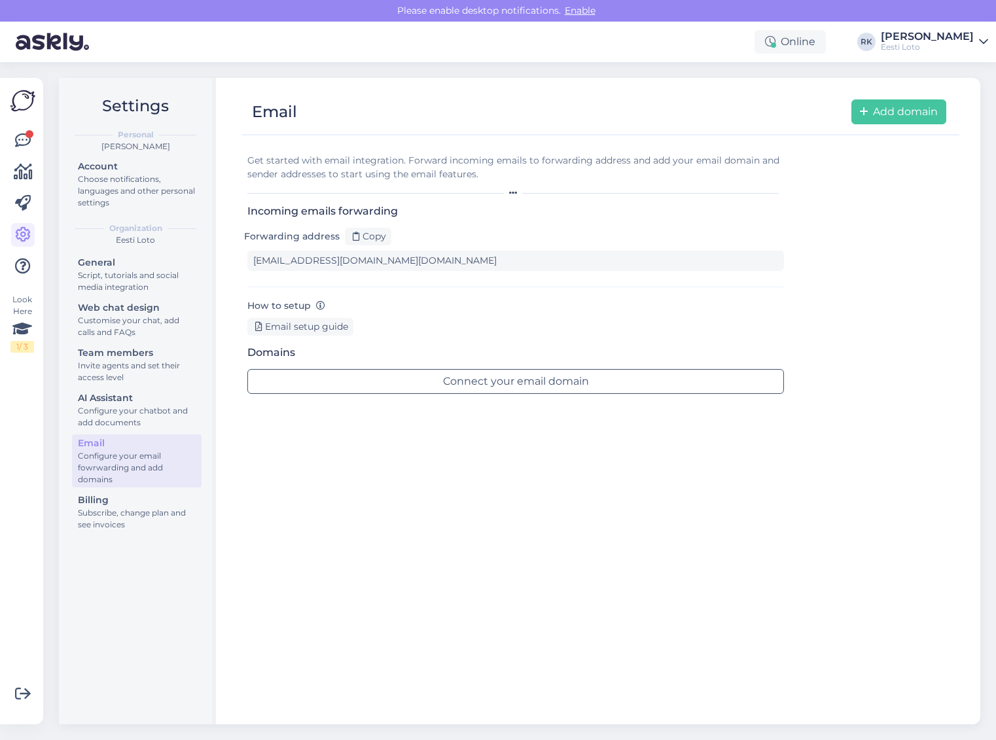
click at [116, 466] on div "Configure your email fowrwarding and add domains" at bounding box center [137, 467] width 118 height 35
click at [524, 530] on div "Get started with email integration. Forward incoming emails to forwarding addre…" at bounding box center [600, 427] width 717 height 569
